Goal: Information Seeking & Learning: Compare options

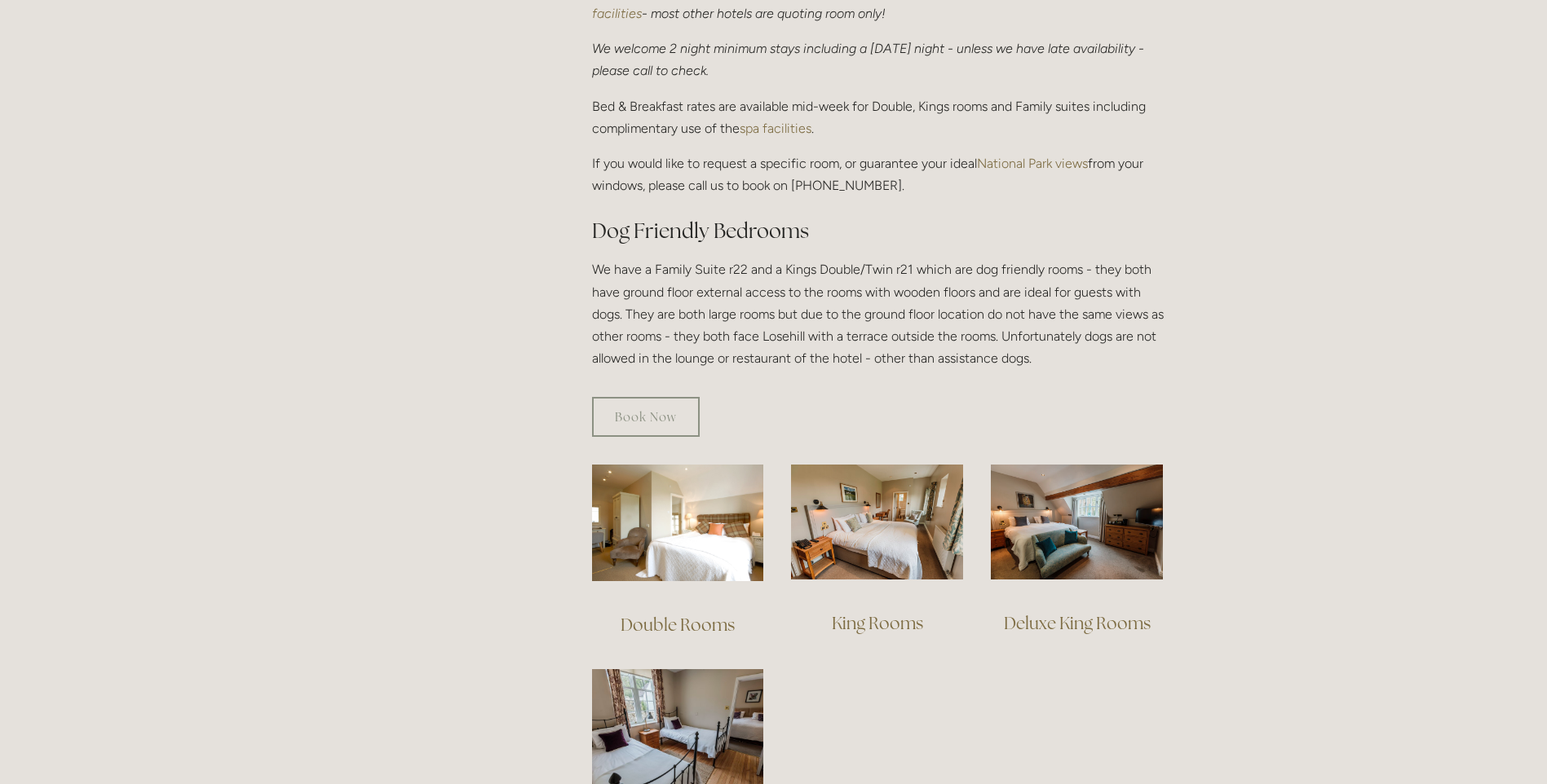
scroll to position [978, 0]
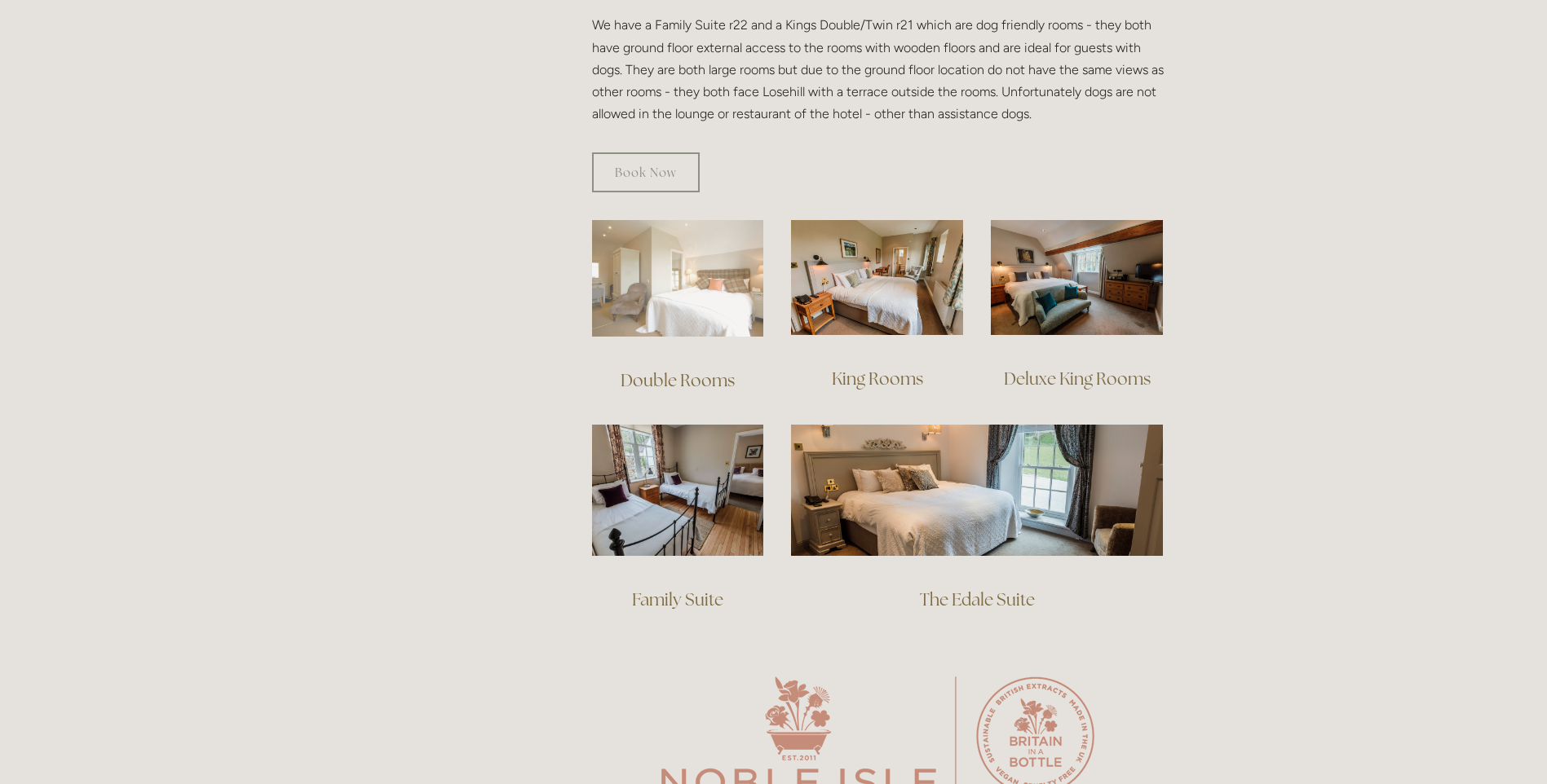
click at [690, 256] on img at bounding box center [678, 279] width 172 height 117
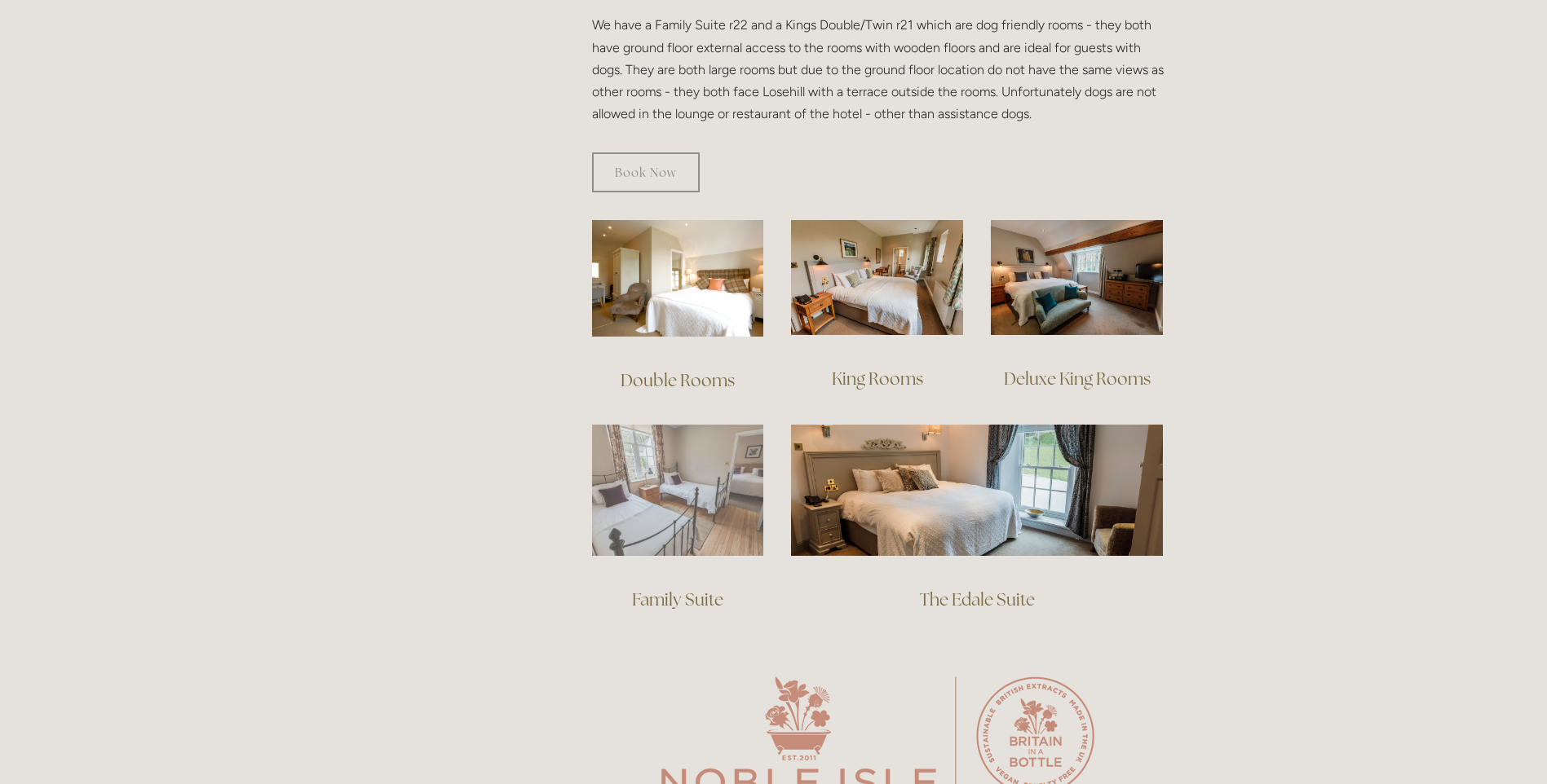
click at [625, 465] on img at bounding box center [678, 490] width 172 height 131
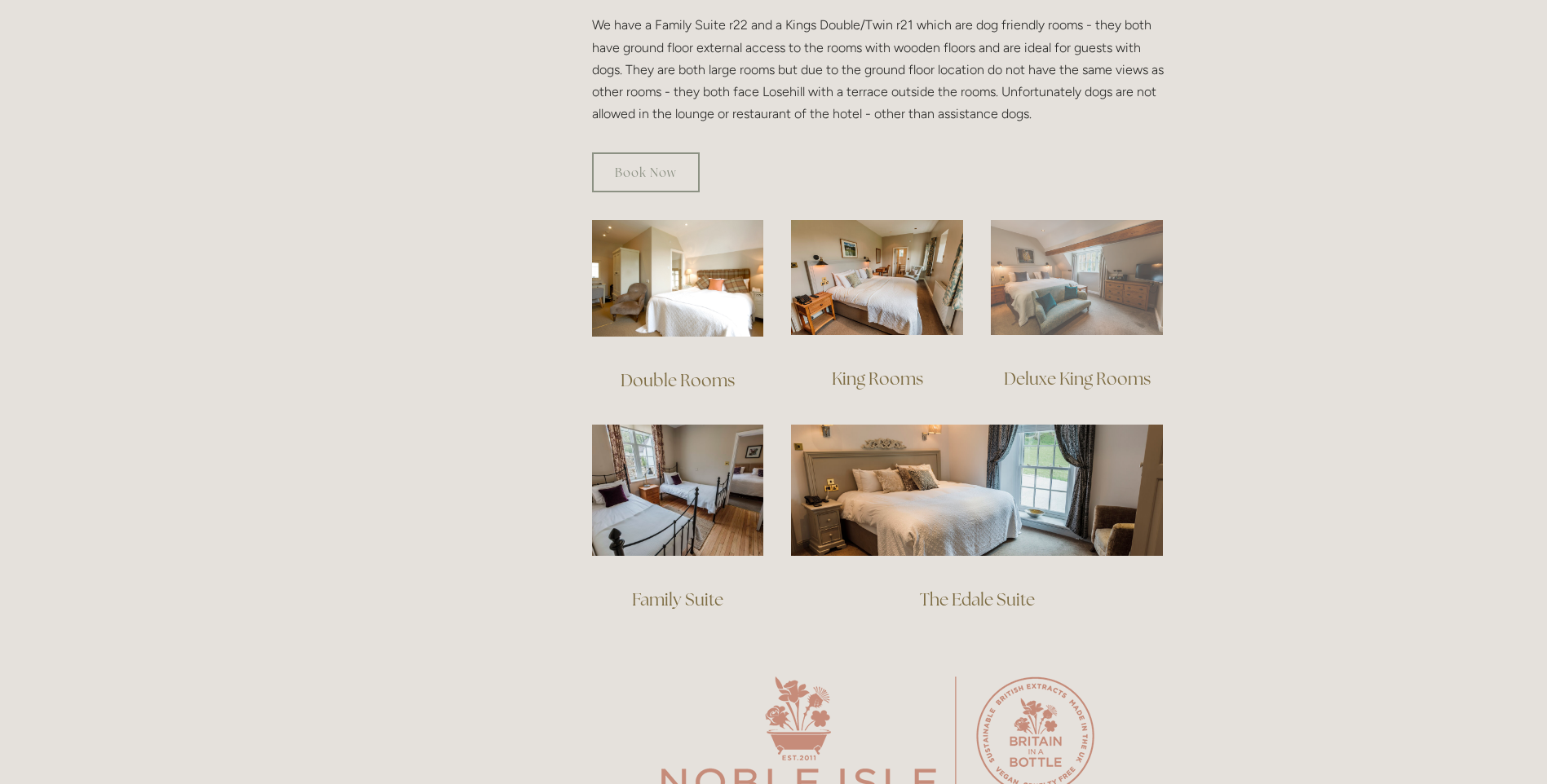
click at [1024, 273] on img at bounding box center [1077, 278] width 172 height 115
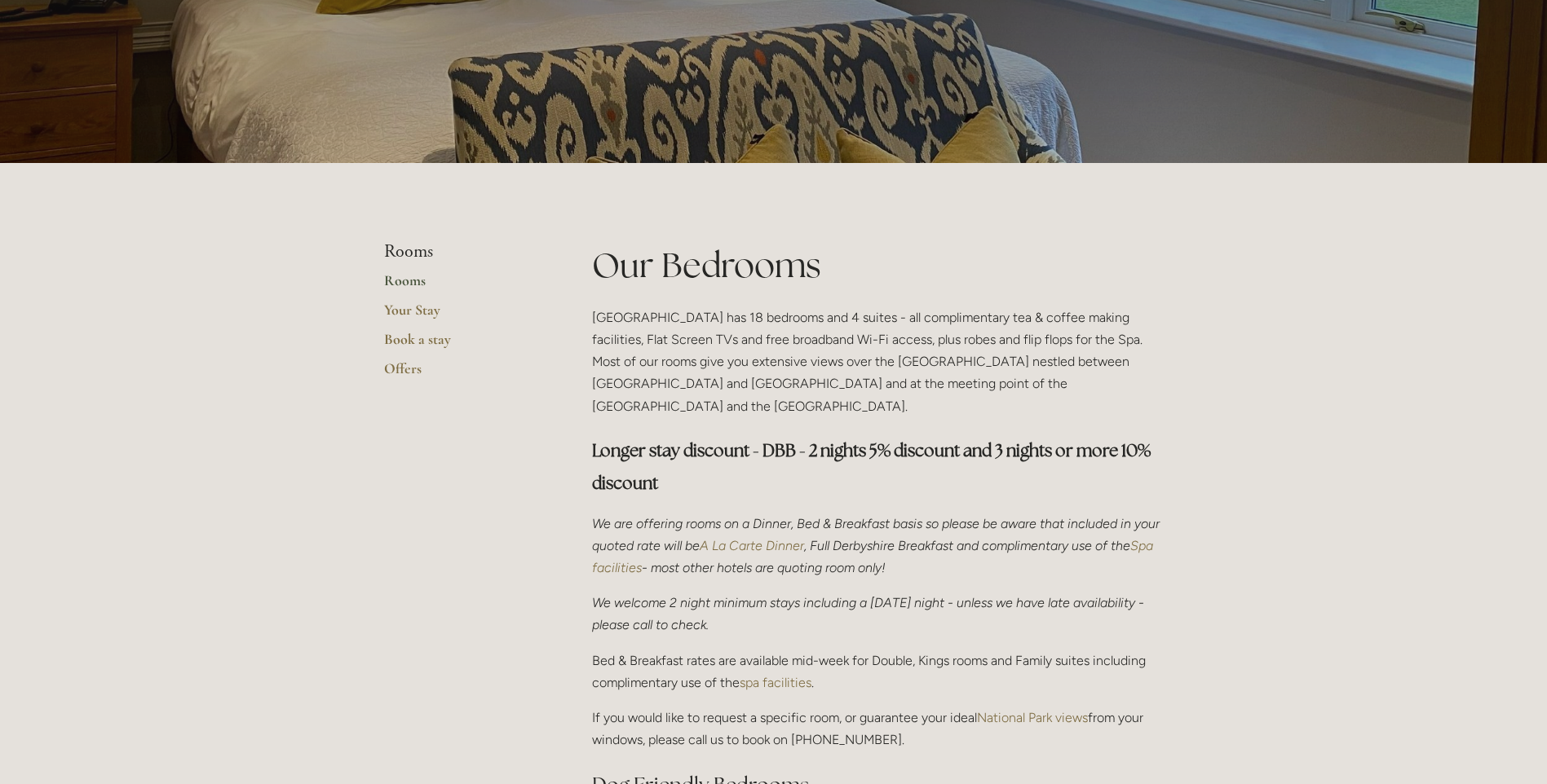
scroll to position [0, 0]
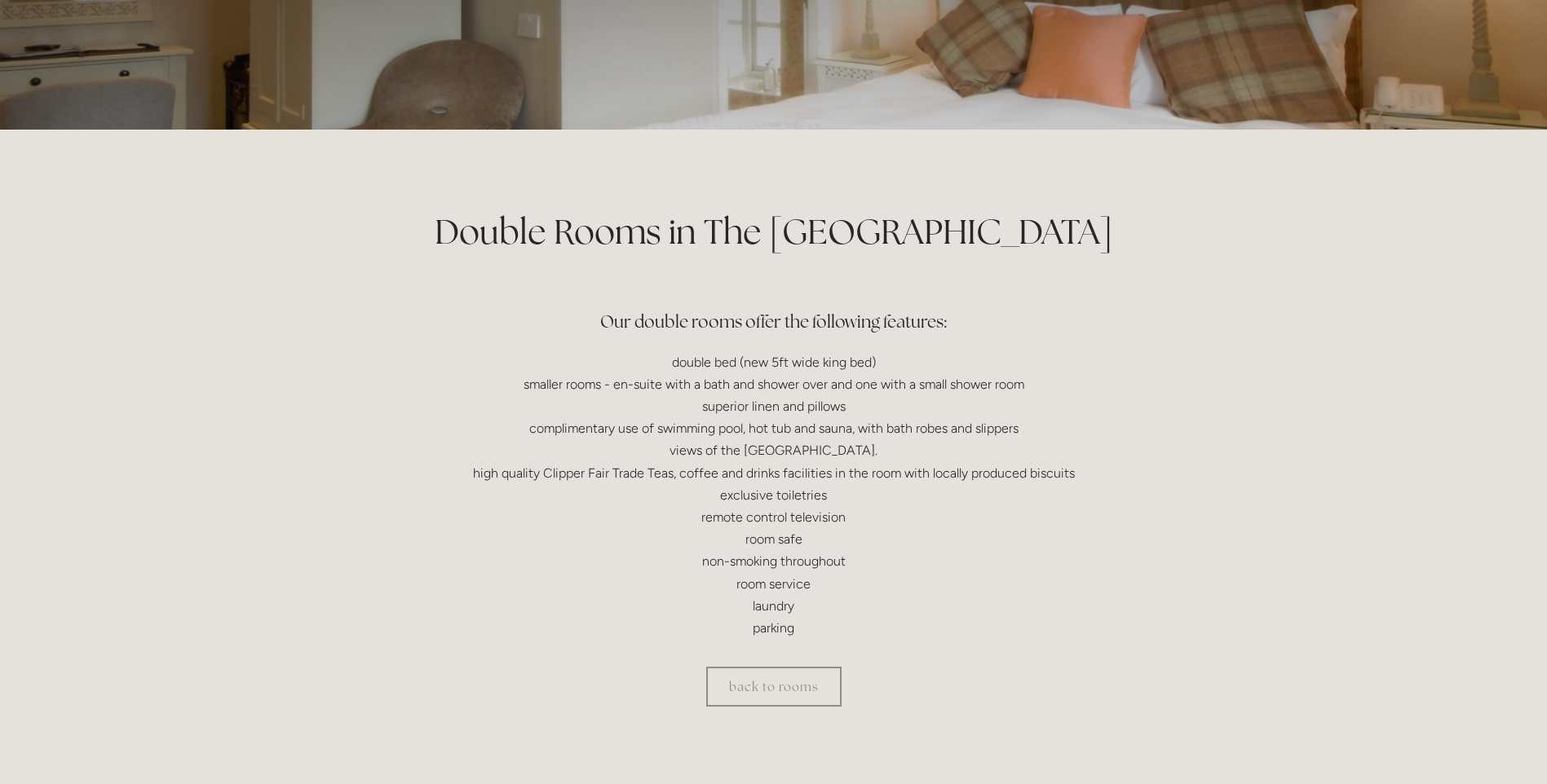
scroll to position [326, 0]
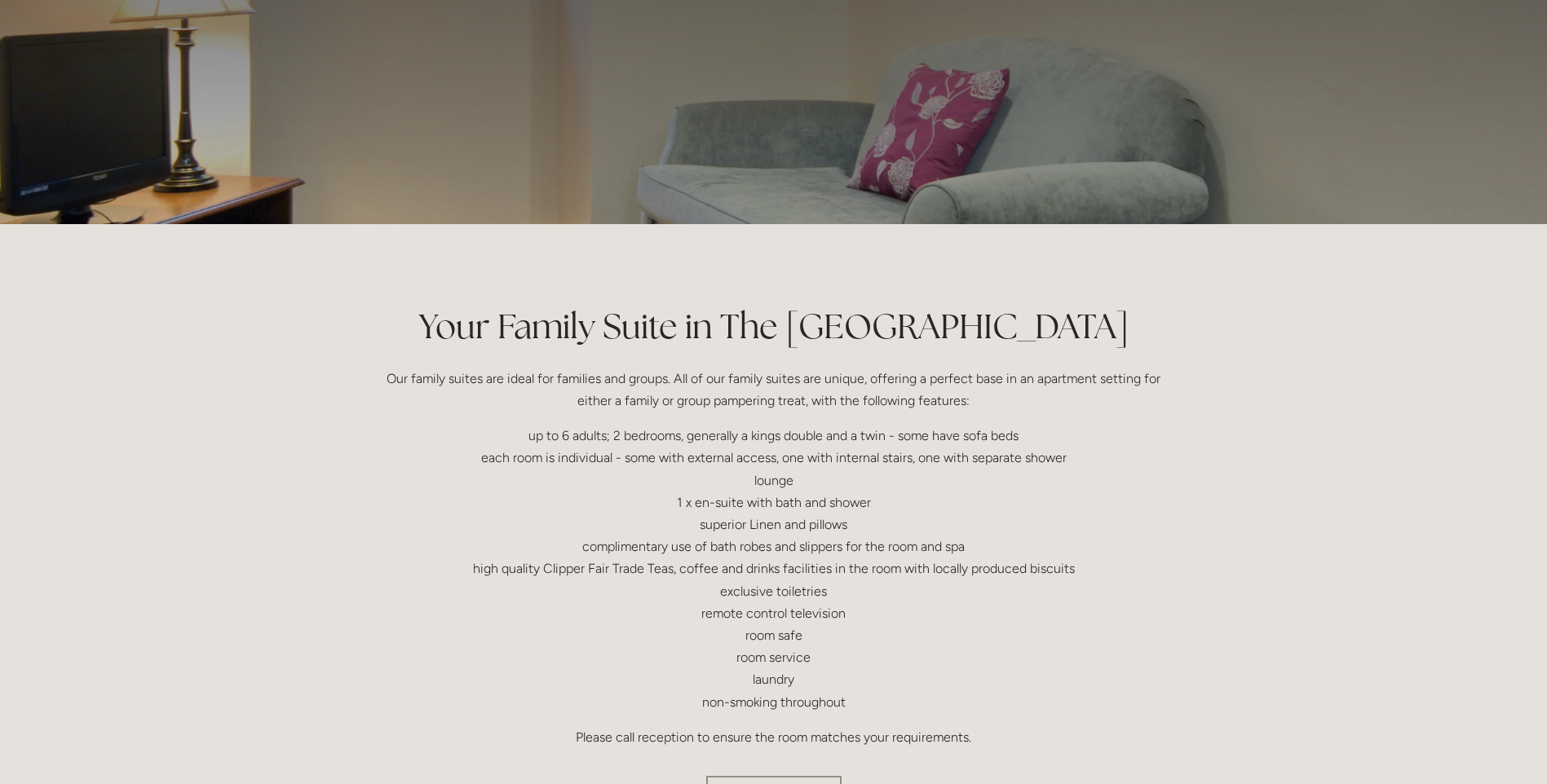
scroll to position [244, 0]
